Goal: Information Seeking & Learning: Learn about a topic

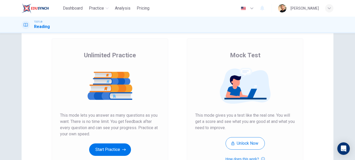
scroll to position [52, 0]
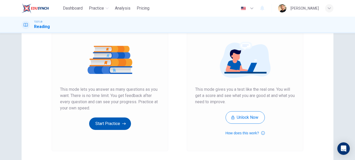
click at [112, 124] on button "Start Practice" at bounding box center [110, 124] width 42 height 12
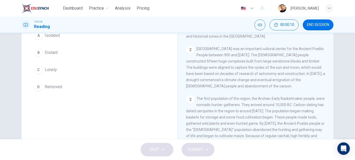
scroll to position [26, 0]
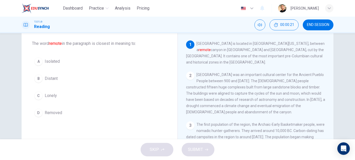
click at [45, 63] on span "Isolated" at bounding box center [52, 61] width 15 height 6
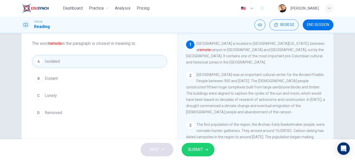
click at [202, 151] on span "SUBMIT" at bounding box center [195, 149] width 15 height 7
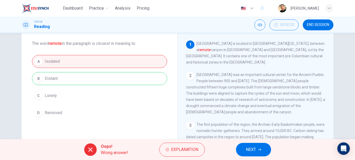
click at [258, 148] on button "NEXT" at bounding box center [253, 150] width 35 height 14
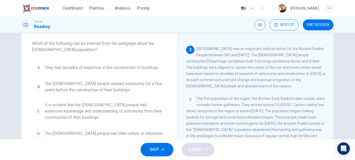
click at [129, 70] on span "They had decades of expertise in the construction of buildings" at bounding box center [102, 68] width 114 height 6
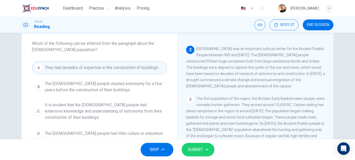
click at [199, 152] on span "SUBMIT" at bounding box center [195, 149] width 15 height 7
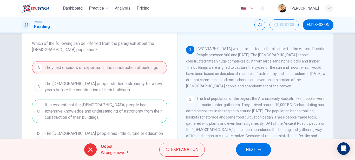
click at [258, 148] on button "NEXT" at bounding box center [253, 150] width 35 height 14
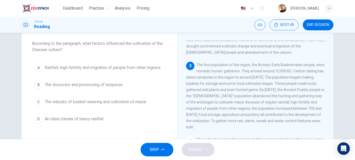
scroll to position [72, 0]
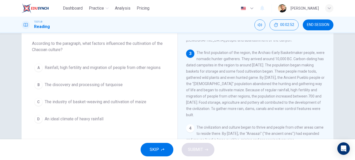
click at [67, 66] on span "Rainfall, high fertility and migration of people from other regions" at bounding box center [103, 68] width 116 height 6
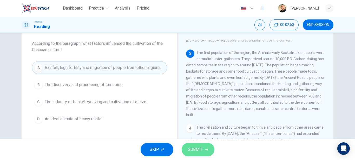
click at [199, 149] on span "SUBMIT" at bounding box center [195, 149] width 15 height 7
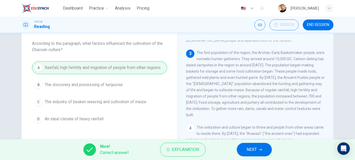
click at [257, 149] on button "NEXT" at bounding box center [254, 150] width 35 height 14
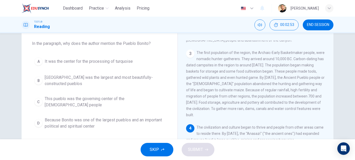
scroll to position [108, 0]
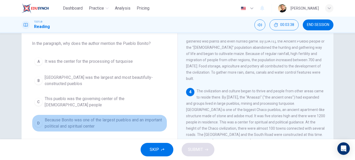
click at [95, 119] on span "Because Bonito was one of the largest pueblos and an important political and sp…" at bounding box center [105, 123] width 120 height 12
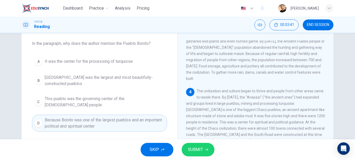
click at [193, 150] on span "SUBMIT" at bounding box center [195, 149] width 15 height 7
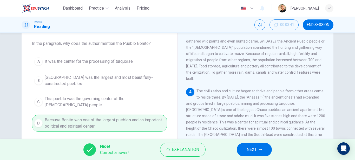
click at [235, 145] on div "Nice! Correct answer! Explanation NEXT" at bounding box center [177, 149] width 355 height 21
click at [247, 149] on span "NEXT" at bounding box center [251, 149] width 10 height 7
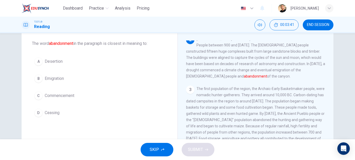
scroll to position [31, 0]
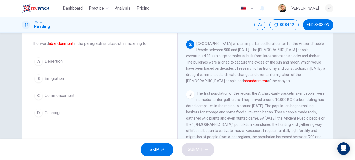
click at [58, 97] on span "Commencement" at bounding box center [60, 96] width 30 height 6
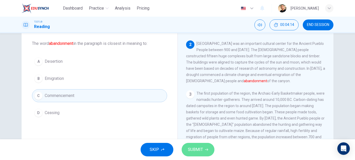
click at [202, 154] on button "SUBMIT" at bounding box center [198, 150] width 33 height 14
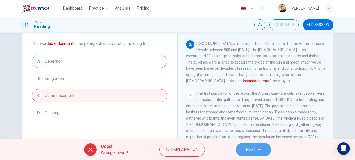
click at [260, 149] on icon "button" at bounding box center [259, 149] width 3 height 3
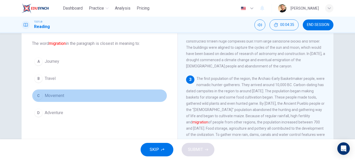
click at [55, 94] on span "Movement" at bounding box center [54, 96] width 19 height 6
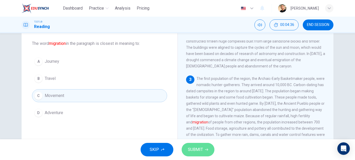
click at [197, 150] on span "SUBMIT" at bounding box center [195, 149] width 15 height 7
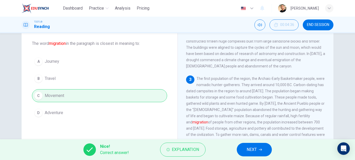
click at [277, 154] on div "Nice! Correct answer! Explanation NEXT" at bounding box center [177, 149] width 355 height 21
click at [254, 156] on button "NEXT" at bounding box center [254, 150] width 35 height 14
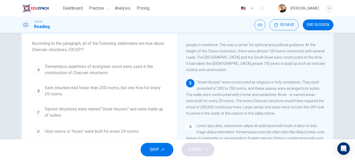
scroll to position [200, 0]
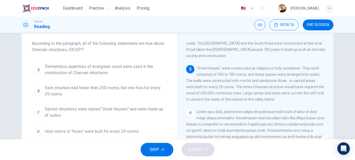
click at [99, 90] on span "Each structure had fewer than 200 rooms, but one Kiva for every 29 rooms" at bounding box center [105, 91] width 120 height 12
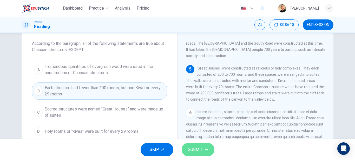
click at [198, 150] on span "SUBMIT" at bounding box center [195, 149] width 15 height 7
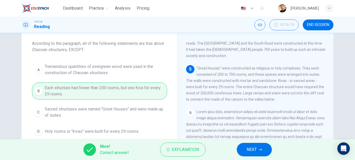
click at [244, 149] on button "NEXT" at bounding box center [254, 150] width 35 height 14
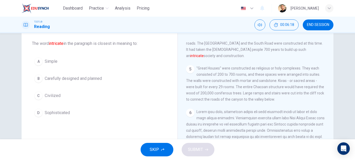
scroll to position [150, 0]
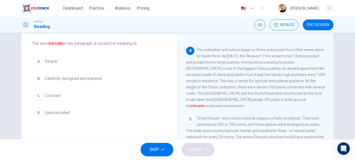
click at [55, 115] on span "Sophisticated" at bounding box center [57, 113] width 25 height 6
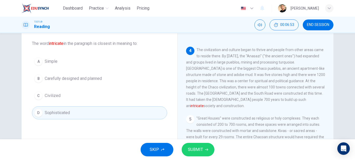
click at [197, 151] on span "SUBMIT" at bounding box center [195, 149] width 15 height 7
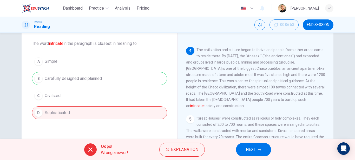
click at [255, 149] on span "NEXT" at bounding box center [251, 149] width 10 height 7
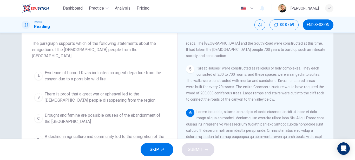
scroll to position [52, 0]
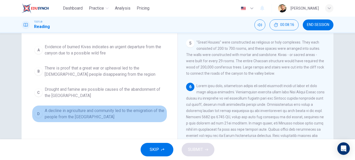
click at [110, 108] on span "A decline in agriculture and community led to the emigration of the people from…" at bounding box center [105, 114] width 120 height 12
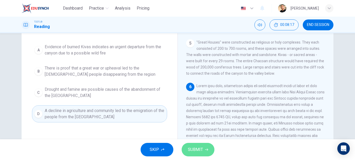
click at [192, 153] on span "SUBMIT" at bounding box center [195, 149] width 15 height 7
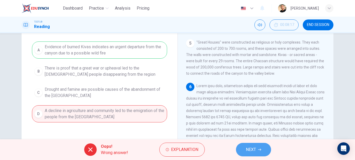
click at [252, 148] on span "NEXT" at bounding box center [251, 149] width 10 height 7
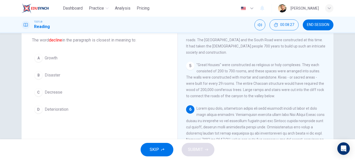
scroll to position [17, 0]
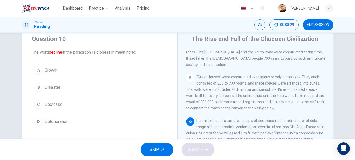
click at [50, 121] on span "Deterioration" at bounding box center [57, 122] width 24 height 6
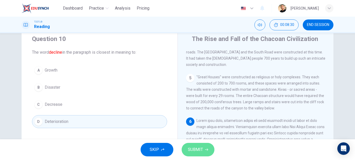
click at [201, 146] on button "SUBMIT" at bounding box center [198, 150] width 33 height 14
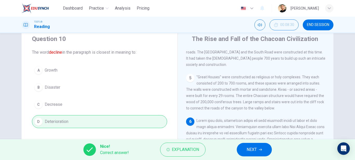
click at [248, 148] on span "NEXT" at bounding box center [251, 149] width 10 height 7
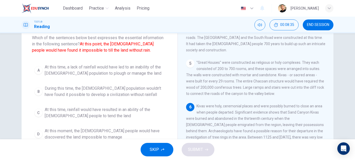
scroll to position [43, 0]
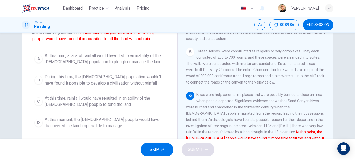
click at [123, 62] on span "At this time, a lack of rainfall would have led to an inability of the [DEMOGRA…" at bounding box center [105, 59] width 120 height 12
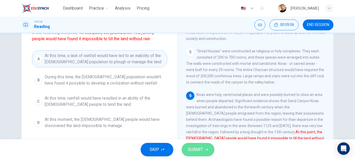
click at [203, 150] on button "SUBMIT" at bounding box center [198, 150] width 33 height 14
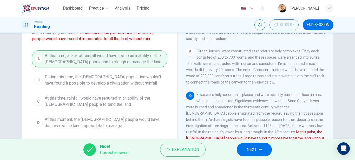
click at [269, 154] on button "NEXT" at bounding box center [254, 150] width 35 height 14
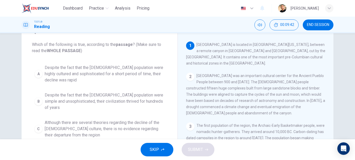
scroll to position [17, 0]
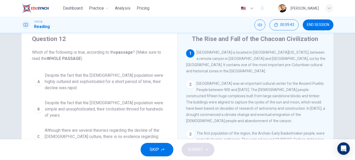
click at [86, 78] on span "Despite the fact that the [DEMOGRAPHIC_DATA] population were highly cultured an…" at bounding box center [105, 81] width 120 height 19
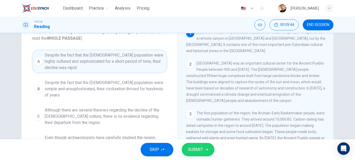
scroll to position [43, 0]
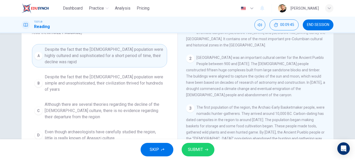
click at [200, 146] on span "SUBMIT" at bounding box center [195, 149] width 15 height 7
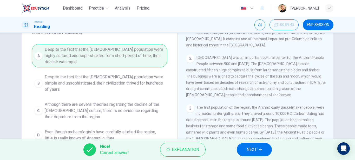
click at [242, 146] on button "NEXT" at bounding box center [254, 150] width 35 height 14
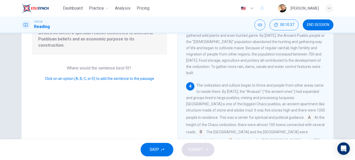
scroll to position [97, 0]
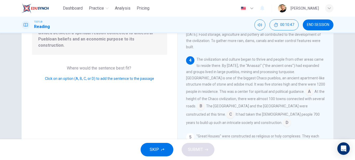
click at [235, 111] on input at bounding box center [230, 115] width 8 height 8
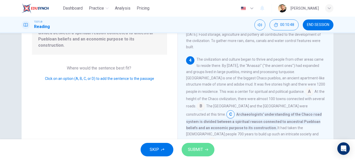
click at [207, 146] on button "SUBMIT" at bounding box center [198, 150] width 33 height 14
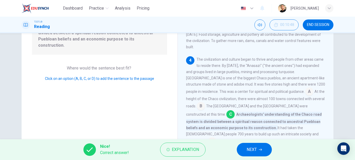
click at [256, 147] on span "NEXT" at bounding box center [251, 149] width 10 height 7
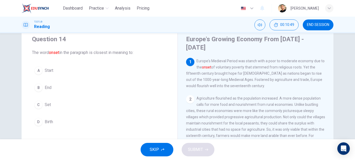
scroll to position [26, 0]
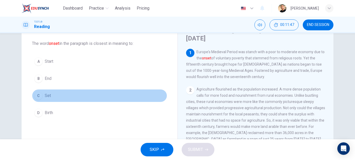
click at [48, 95] on span "Set" at bounding box center [48, 96] width 6 height 6
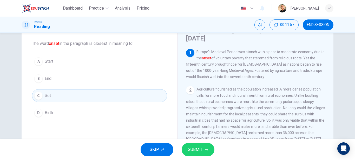
click at [60, 114] on button "D Birth" at bounding box center [99, 112] width 135 height 13
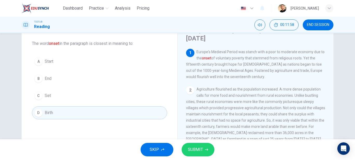
click at [206, 147] on button "SUBMIT" at bounding box center [198, 150] width 33 height 14
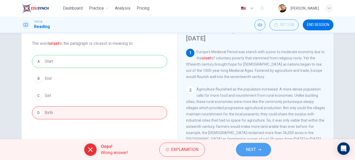
click at [254, 150] on span "NEXT" at bounding box center [251, 149] width 10 height 7
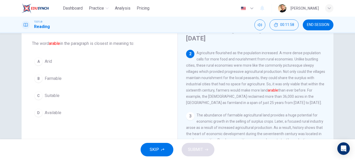
scroll to position [37, 0]
click at [48, 78] on span "Farmable" at bounding box center [53, 79] width 17 height 6
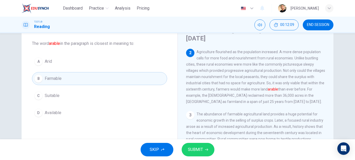
click at [195, 150] on span "SUBMIT" at bounding box center [195, 149] width 15 height 7
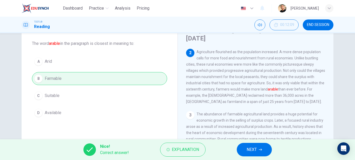
click at [264, 151] on button "NEXT" at bounding box center [254, 150] width 35 height 14
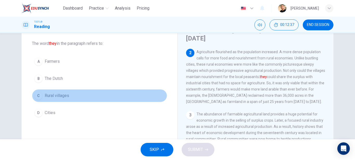
click at [62, 99] on span "Rural villages" at bounding box center [57, 96] width 24 height 6
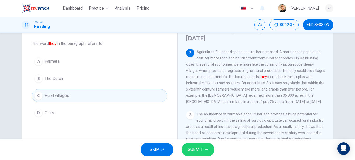
click at [201, 150] on span "SUBMIT" at bounding box center [195, 149] width 15 height 7
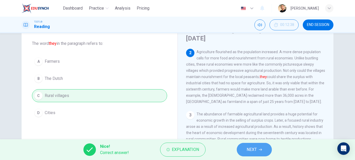
click at [267, 154] on button "NEXT" at bounding box center [254, 150] width 35 height 14
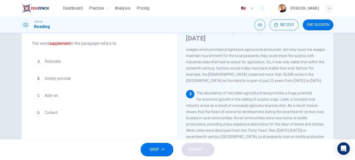
scroll to position [84, 0]
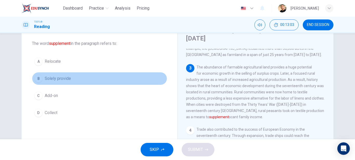
click at [72, 77] on button "B Solely provide" at bounding box center [99, 78] width 135 height 13
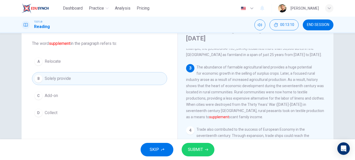
click at [202, 149] on span "SUBMIT" at bounding box center [195, 149] width 15 height 7
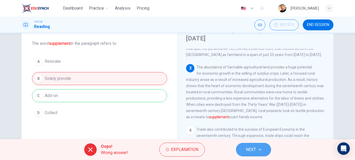
click at [242, 147] on button "NEXT" at bounding box center [253, 150] width 35 height 14
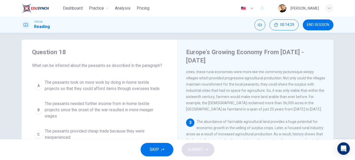
scroll to position [0, 0]
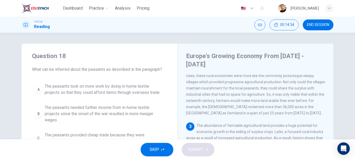
click at [119, 95] on span "The peasants took on more work by doing in-home textile projects so that they c…" at bounding box center [105, 89] width 120 height 12
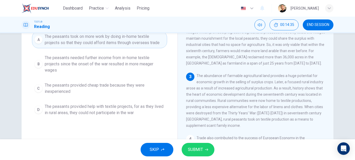
scroll to position [52, 0]
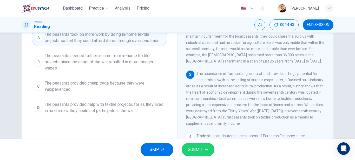
click at [124, 59] on span "The peasants needed further income from in-home textile projects since the onse…" at bounding box center [105, 62] width 120 height 19
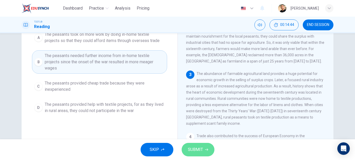
click at [194, 146] on button "SUBMIT" at bounding box center [198, 150] width 33 height 14
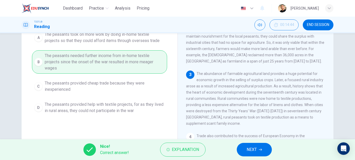
click at [257, 150] on button "NEXT" at bounding box center [254, 150] width 35 height 14
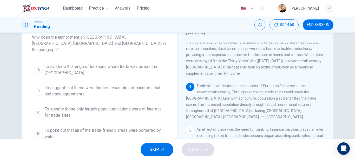
scroll to position [148, 0]
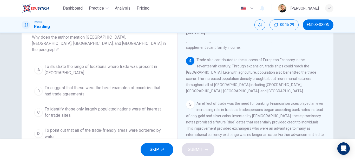
click at [94, 64] on span "To illustrate the range of locations where trade was present in [GEOGRAPHIC_DAT…" at bounding box center [105, 70] width 120 height 12
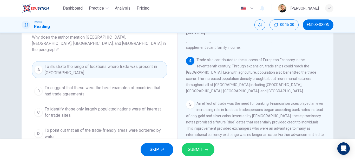
click at [205, 149] on icon "button" at bounding box center [206, 149] width 3 height 3
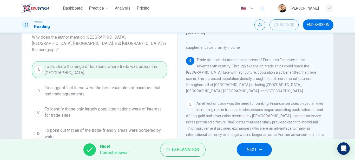
click at [260, 145] on button "NEXT" at bounding box center [254, 150] width 35 height 14
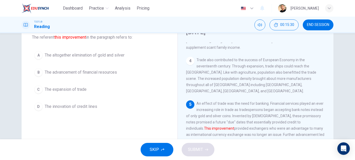
scroll to position [162, 0]
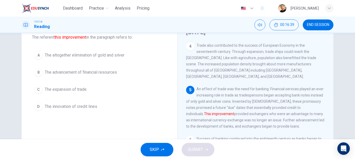
click at [109, 74] on span "The advancement of financial resources" at bounding box center [81, 72] width 72 height 6
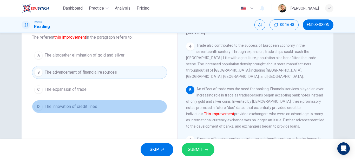
click at [91, 106] on span "The innovation of credit lines" at bounding box center [71, 107] width 52 height 6
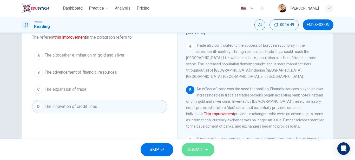
click at [202, 146] on button "SUBMIT" at bounding box center [198, 150] width 33 height 14
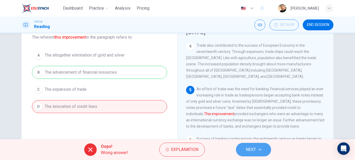
drag, startPoint x: 268, startPoint y: 155, endPoint x: 265, endPoint y: 154, distance: 3.5
click at [268, 155] on button "NEXT" at bounding box center [253, 150] width 35 height 14
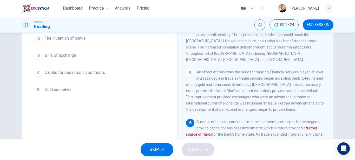
scroll to position [58, 0]
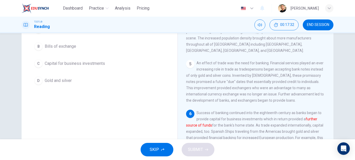
click at [78, 32] on span "The invention of banks" at bounding box center [65, 29] width 41 height 6
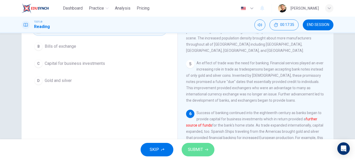
click at [198, 149] on span "SUBMIT" at bounding box center [195, 149] width 15 height 7
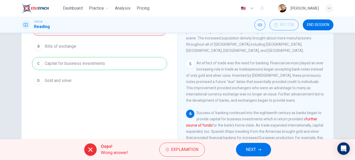
click at [249, 149] on span "NEXT" at bounding box center [251, 149] width 10 height 7
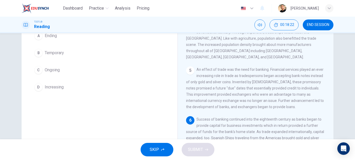
scroll to position [43, 0]
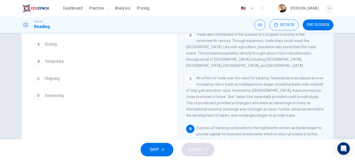
click at [64, 79] on button "C Ongoing" at bounding box center [99, 78] width 135 height 13
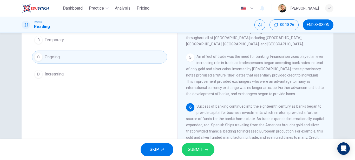
scroll to position [69, 0]
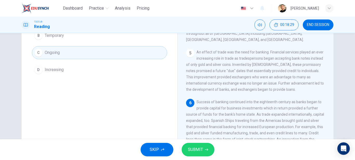
click at [200, 150] on span "SUBMIT" at bounding box center [195, 149] width 15 height 7
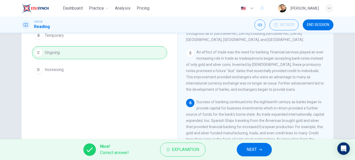
click at [237, 148] on button "NEXT" at bounding box center [254, 150] width 35 height 14
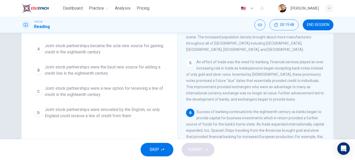
scroll to position [43, 0]
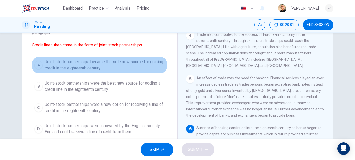
click at [100, 64] on span "Joint-stock partnerships became the sole new source for gaining credit in the e…" at bounding box center [105, 65] width 120 height 12
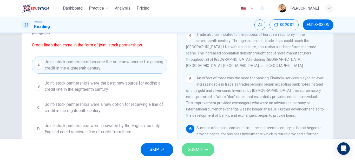
click at [198, 150] on span "SUBMIT" at bounding box center [195, 149] width 15 height 7
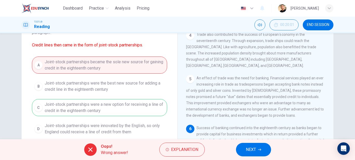
click at [263, 157] on div "Oops! Wrong answer! Explanation NEXT" at bounding box center [177, 149] width 355 height 21
click at [259, 150] on icon "button" at bounding box center [259, 149] width 3 height 3
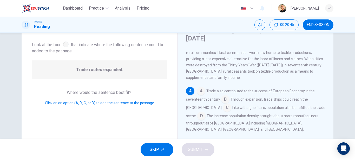
scroll to position [130, 0]
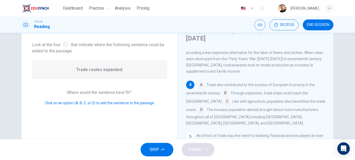
click at [223, 90] on input at bounding box center [225, 94] width 8 height 8
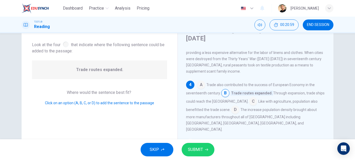
click at [202, 147] on span "SUBMIT" at bounding box center [195, 149] width 15 height 7
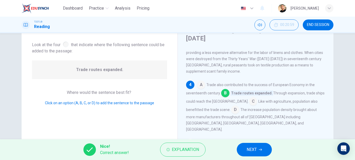
click at [254, 150] on span "NEXT" at bounding box center [251, 149] width 10 height 7
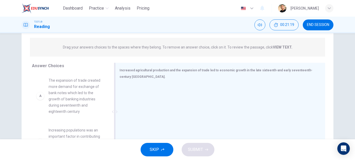
scroll to position [69, 0]
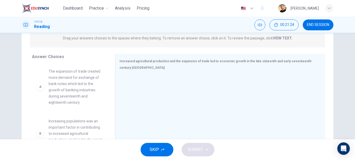
click at [76, 98] on span "The expansion of trade created more demand for exchange of bank notes which led…" at bounding box center [76, 86] width 54 height 37
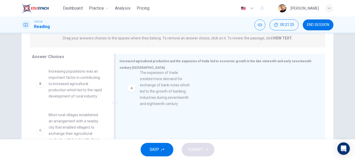
drag, startPoint x: 73, startPoint y: 93, endPoint x: 170, endPoint y: 94, distance: 97.4
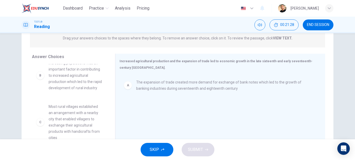
scroll to position [0, 0]
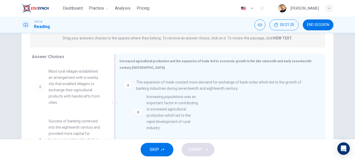
drag, startPoint x: 71, startPoint y: 87, endPoint x: 181, endPoint y: 113, distance: 113.1
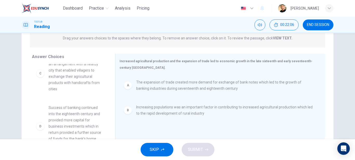
scroll to position [26, 0]
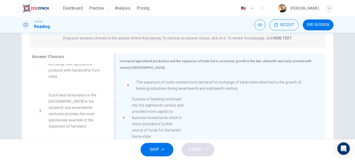
drag, startPoint x: 83, startPoint y: 113, endPoint x: 168, endPoint y: 116, distance: 84.5
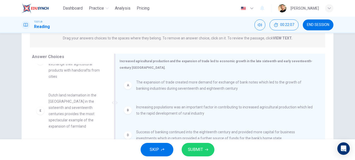
scroll to position [1, 0]
click at [199, 150] on span "SUBMIT" at bounding box center [195, 149] width 15 height 7
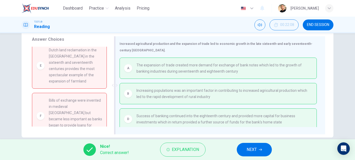
scroll to position [95, 0]
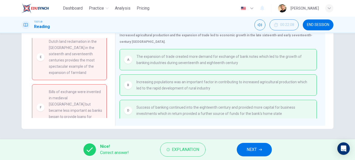
click at [251, 147] on span "NEXT" at bounding box center [251, 149] width 10 height 7
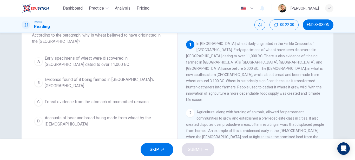
scroll to position [26, 0]
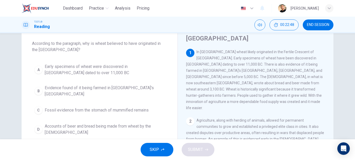
click at [39, 70] on div "A" at bounding box center [38, 70] width 8 height 8
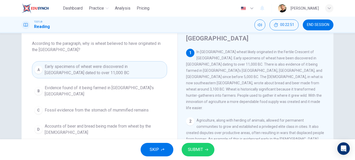
click at [196, 152] on span "SUBMIT" at bounding box center [195, 149] width 15 height 7
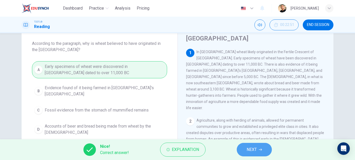
click at [252, 150] on span "NEXT" at bounding box center [251, 149] width 10 height 7
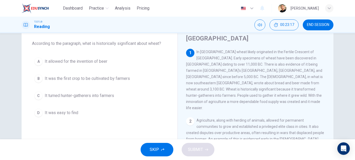
click at [59, 98] on span "It turned hunter-gatherers into farmers" at bounding box center [79, 96] width 69 height 6
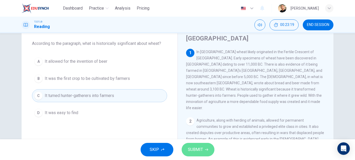
click at [192, 146] on span "SUBMIT" at bounding box center [195, 149] width 15 height 7
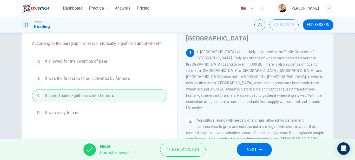
click at [244, 150] on button "NEXT" at bounding box center [254, 150] width 35 height 14
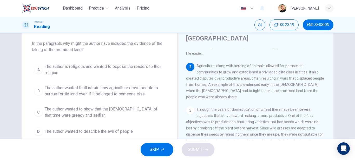
scroll to position [56, 0]
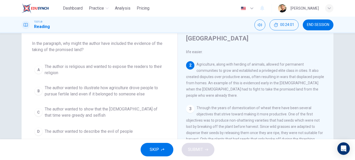
click at [138, 89] on span "The author wanted to illustrate how agriculture drove people to pursue fertile …" at bounding box center [105, 91] width 120 height 12
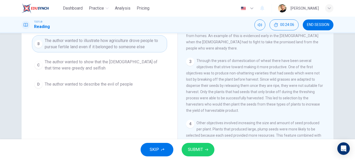
scroll to position [78, 0]
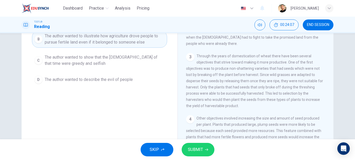
click at [196, 146] on button "SUBMIT" at bounding box center [198, 150] width 33 height 14
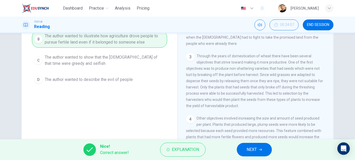
click at [252, 148] on span "NEXT" at bounding box center [251, 149] width 10 height 7
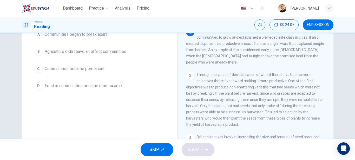
scroll to position [26, 0]
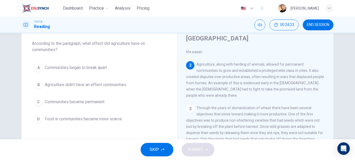
click at [69, 103] on span "Communities became permanent" at bounding box center [75, 102] width 60 height 6
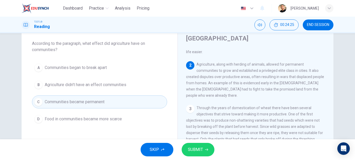
click at [197, 152] on span "SUBMIT" at bounding box center [195, 149] width 15 height 7
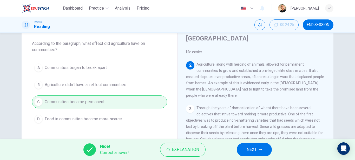
click at [259, 150] on icon "button" at bounding box center [260, 150] width 3 height 2
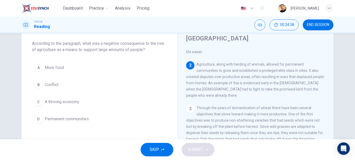
click at [53, 82] on button "B Conflict" at bounding box center [99, 84] width 135 height 13
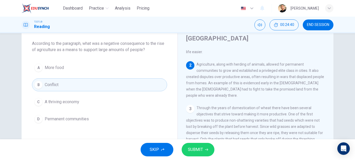
click at [193, 149] on span "SUBMIT" at bounding box center [195, 149] width 15 height 7
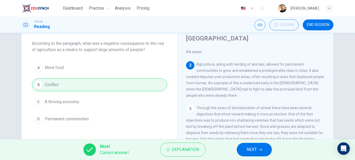
click at [274, 155] on div "Nice! Correct answer! Explanation NEXT" at bounding box center [177, 149] width 355 height 21
click at [260, 153] on button "NEXT" at bounding box center [254, 150] width 35 height 14
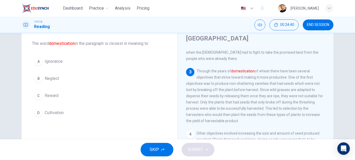
scroll to position [94, 0]
click at [65, 113] on button "D Cultivation" at bounding box center [99, 112] width 135 height 13
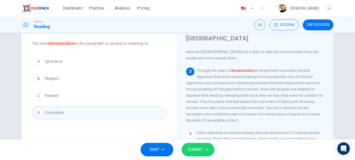
click at [197, 146] on button "SUBMIT" at bounding box center [198, 150] width 33 height 14
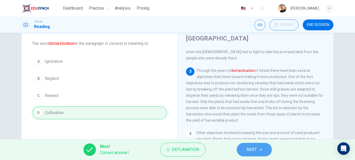
click at [243, 147] on button "NEXT" at bounding box center [254, 150] width 35 height 14
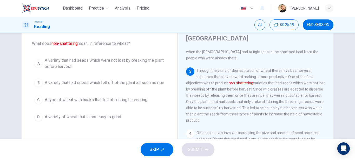
click at [116, 64] on span "A variety that had seeds which were not lost by breaking the plant before harve…" at bounding box center [105, 63] width 120 height 12
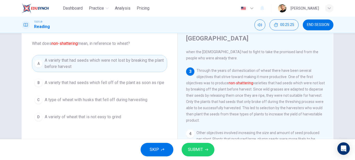
click at [206, 147] on button "SUBMIT" at bounding box center [198, 150] width 33 height 14
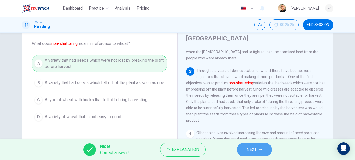
click at [261, 151] on icon "button" at bounding box center [260, 149] width 3 height 3
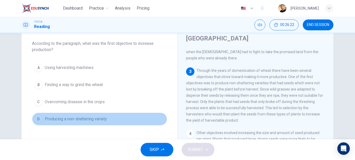
click at [101, 121] on span "Producing a non-shattering variety" at bounding box center [76, 119] width 62 height 6
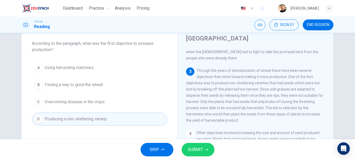
click at [197, 146] on button "SUBMIT" at bounding box center [198, 150] width 33 height 14
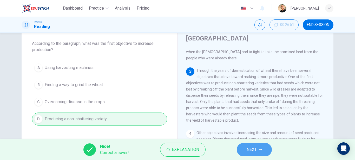
click at [249, 149] on span "NEXT" at bounding box center [251, 149] width 10 height 7
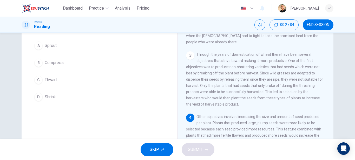
scroll to position [26, 0]
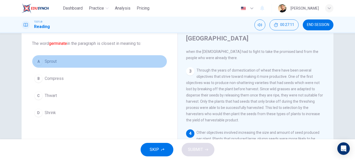
click at [55, 60] on span "Sprout" at bounding box center [51, 61] width 12 height 6
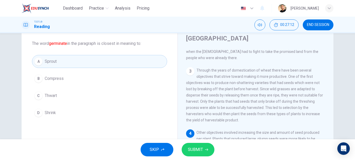
click at [202, 152] on span "SUBMIT" at bounding box center [195, 149] width 15 height 7
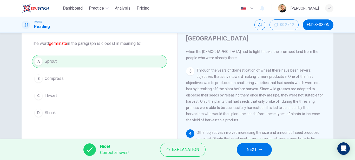
click at [239, 147] on button "NEXT" at bounding box center [254, 150] width 35 height 14
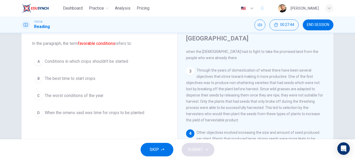
click at [77, 79] on span "The best time to start crops" at bounding box center [70, 79] width 51 height 6
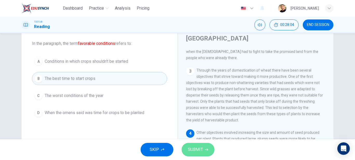
click at [203, 150] on button "SUBMIT" at bounding box center [198, 150] width 33 height 14
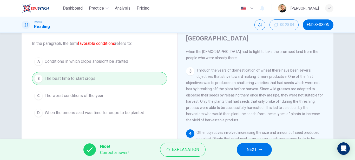
click at [261, 155] on button "NEXT" at bounding box center [254, 150] width 35 height 14
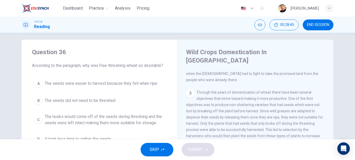
scroll to position [0, 0]
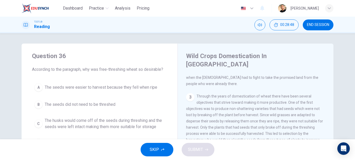
click at [103, 90] on span "The seeds were easier to harvest because they fell when ripe" at bounding box center [101, 87] width 112 height 6
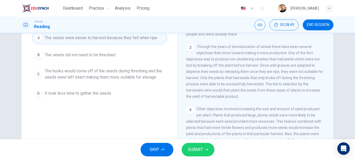
scroll to position [52, 0]
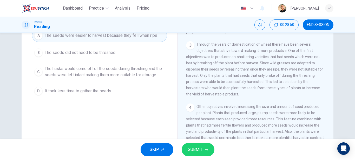
click at [125, 74] on span "The husks would come off of the seeds during threshing and the seeds were left …" at bounding box center [105, 72] width 120 height 12
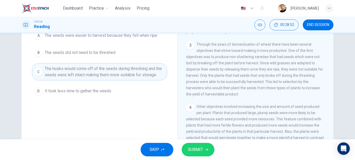
click at [198, 142] on div "SKIP SUBMIT" at bounding box center [177, 149] width 355 height 21
click at [198, 146] on span "SUBMIT" at bounding box center [195, 149] width 15 height 7
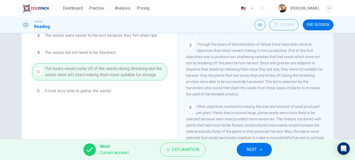
click at [252, 148] on span "NEXT" at bounding box center [251, 149] width 10 height 7
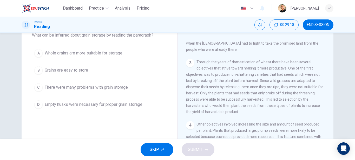
scroll to position [43, 0]
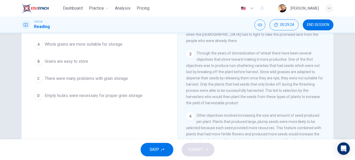
click at [132, 96] on span "Empty husks were necessary for proper grain storage" at bounding box center [94, 96] width 98 height 6
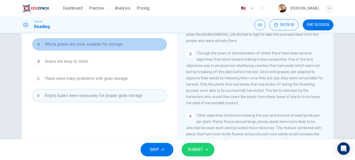
click at [76, 48] on button "A Whole grains are more suitable for storage" at bounding box center [99, 44] width 135 height 13
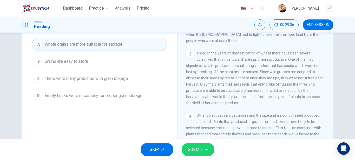
click at [207, 148] on button "SUBMIT" at bounding box center [198, 150] width 33 height 14
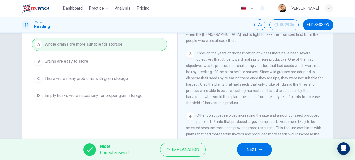
click at [237, 148] on button "NEXT" at bounding box center [254, 150] width 35 height 14
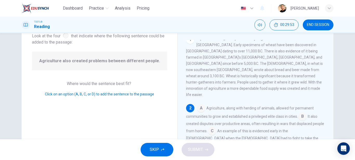
scroll to position [26, 0]
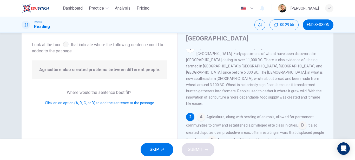
click at [298, 122] on input at bounding box center [302, 126] width 8 height 8
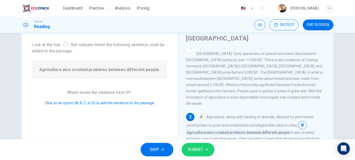
click at [194, 148] on span "SUBMIT" at bounding box center [195, 149] width 15 height 7
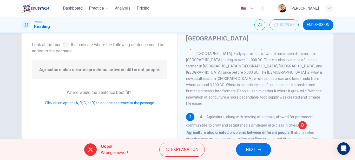
click at [252, 148] on span "NEXT" at bounding box center [251, 149] width 10 height 7
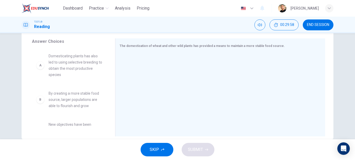
scroll to position [95, 0]
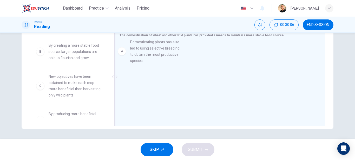
drag, startPoint x: 76, startPoint y: 58, endPoint x: 163, endPoint y: 55, distance: 87.3
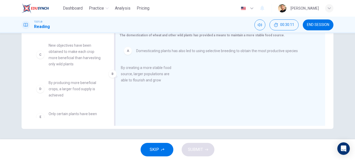
drag, startPoint x: 62, startPoint y: 53, endPoint x: 150, endPoint y: 80, distance: 91.5
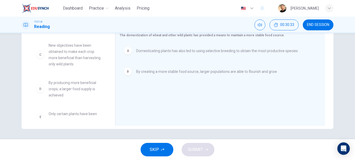
scroll to position [69, 0]
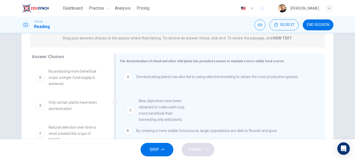
drag, startPoint x: 64, startPoint y: 85, endPoint x: 159, endPoint y: 115, distance: 100.2
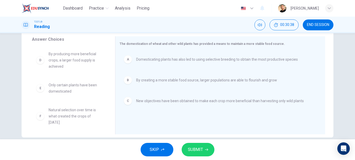
scroll to position [95, 0]
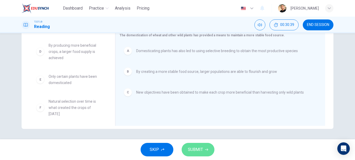
click at [197, 148] on span "SUBMIT" at bounding box center [195, 149] width 15 height 7
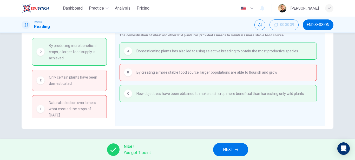
click at [236, 149] on icon "button" at bounding box center [236, 149] width 3 height 3
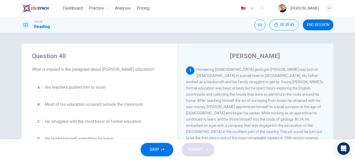
scroll to position [26, 0]
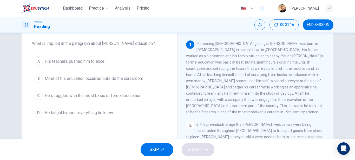
click at [130, 79] on span "Most of his education occurred outside the classroom" at bounding box center [94, 79] width 98 height 6
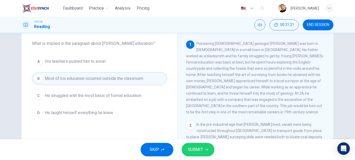
click at [199, 152] on span "SUBMIT" at bounding box center [195, 149] width 15 height 7
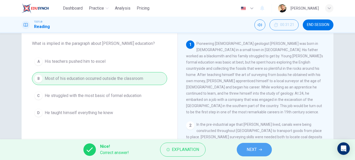
click at [244, 152] on button "NEXT" at bounding box center [254, 150] width 35 height 14
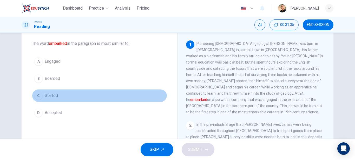
click at [56, 97] on span "Started" at bounding box center [51, 96] width 13 height 6
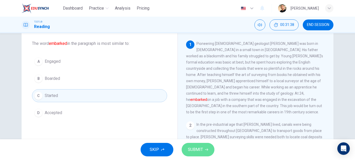
click at [198, 152] on span "SUBMIT" at bounding box center [195, 149] width 15 height 7
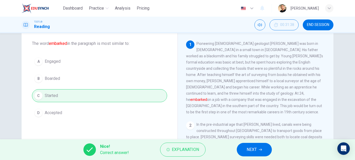
drag, startPoint x: 254, startPoint y: 150, endPoint x: 251, endPoint y: 150, distance: 2.9
click at [254, 150] on span "NEXT" at bounding box center [251, 149] width 10 height 7
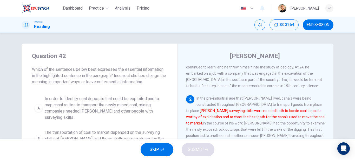
scroll to position [52, 0]
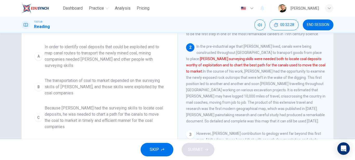
click at [121, 81] on span "The transportation of coal to market depended on the surveying skills of [PERSO…" at bounding box center [105, 87] width 120 height 19
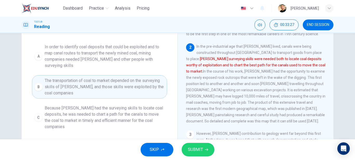
click at [93, 108] on span "Because [PERSON_NAME] had the surveying skills to locate coal deposits, he was …" at bounding box center [105, 117] width 120 height 25
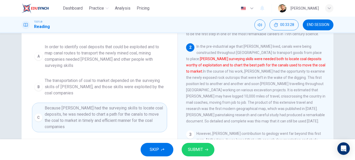
click at [200, 151] on span "SUBMIT" at bounding box center [195, 149] width 15 height 7
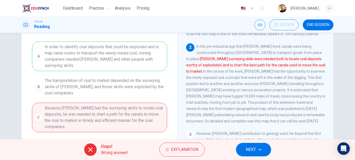
click at [256, 149] on span "NEXT" at bounding box center [251, 149] width 10 height 7
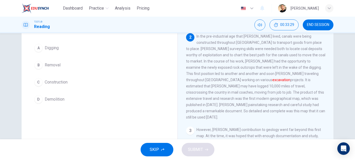
scroll to position [14, 0]
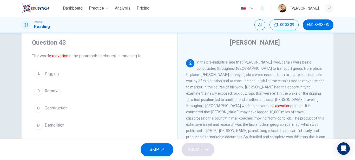
click at [74, 72] on button "A Digging" at bounding box center [99, 74] width 135 height 13
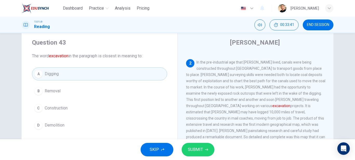
click at [191, 151] on span "SUBMIT" at bounding box center [195, 149] width 15 height 7
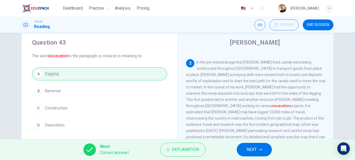
click at [248, 150] on span "NEXT" at bounding box center [251, 149] width 10 height 7
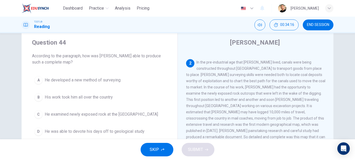
scroll to position [39, 0]
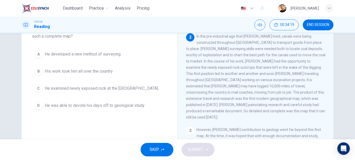
click at [98, 74] on span "His work took him all over the country" at bounding box center [79, 71] width 68 height 6
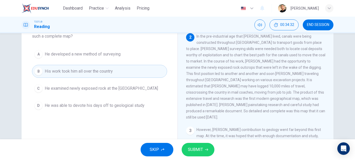
click at [200, 150] on span "SUBMIT" at bounding box center [195, 149] width 15 height 7
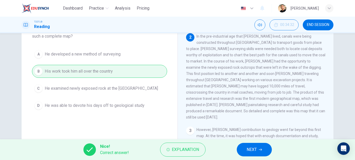
click at [246, 148] on span "NEXT" at bounding box center [251, 149] width 10 height 7
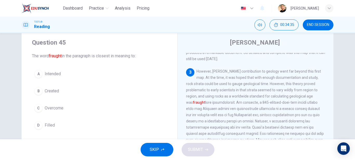
scroll to position [151, 0]
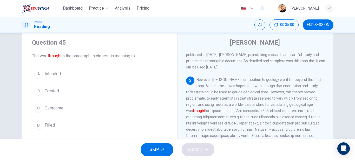
click at [48, 76] on span "Intended" at bounding box center [53, 74] width 16 height 6
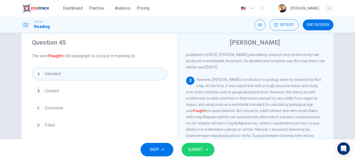
click at [54, 124] on button "D Filled" at bounding box center [99, 125] width 135 height 13
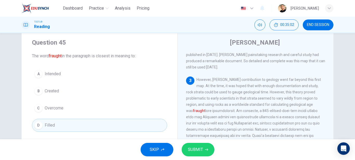
click at [191, 150] on span "SUBMIT" at bounding box center [195, 149] width 15 height 7
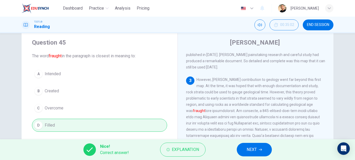
scroll to position [99, 0]
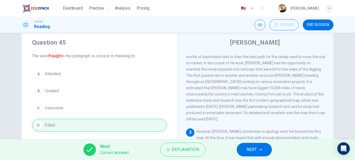
click at [318, 24] on span "END SESSION" at bounding box center [318, 25] width 22 height 4
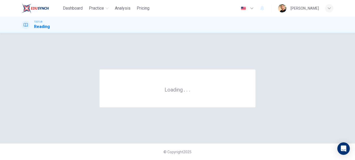
scroll to position [0, 0]
